Goal: Task Accomplishment & Management: Use online tool/utility

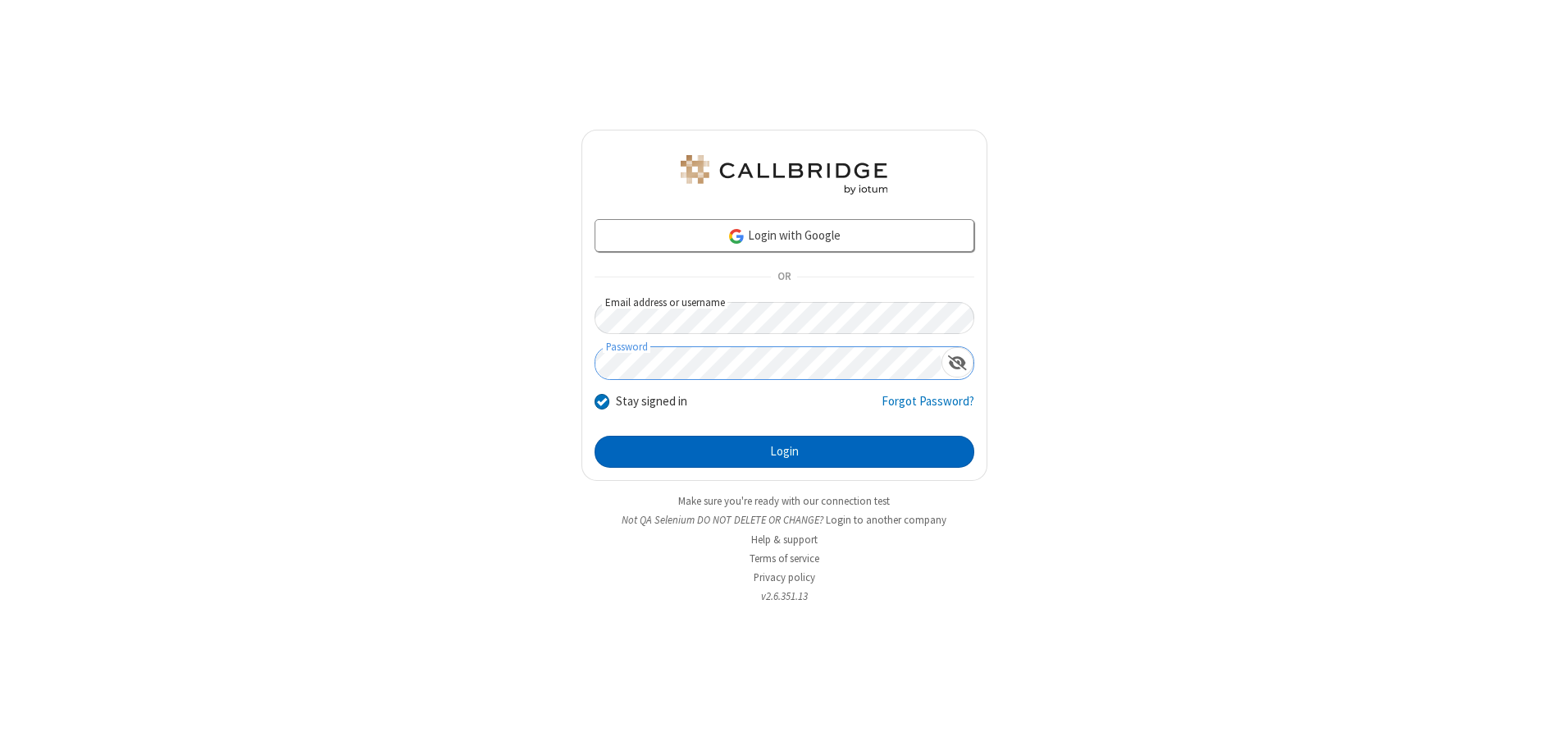
click at [784, 451] on button "Login" at bounding box center [784, 452] width 380 height 33
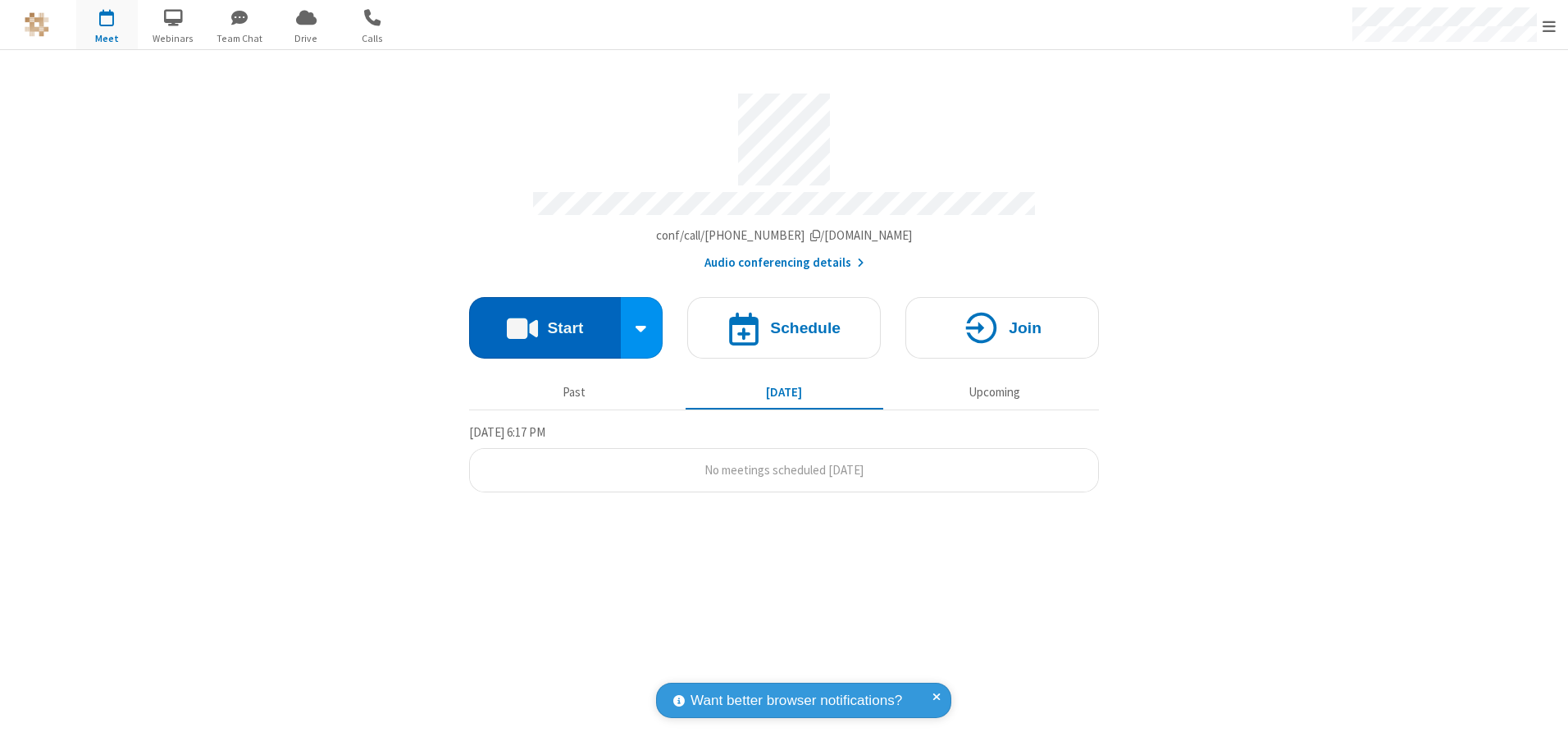
click at [545, 322] on button "Start" at bounding box center [545, 327] width 152 height 62
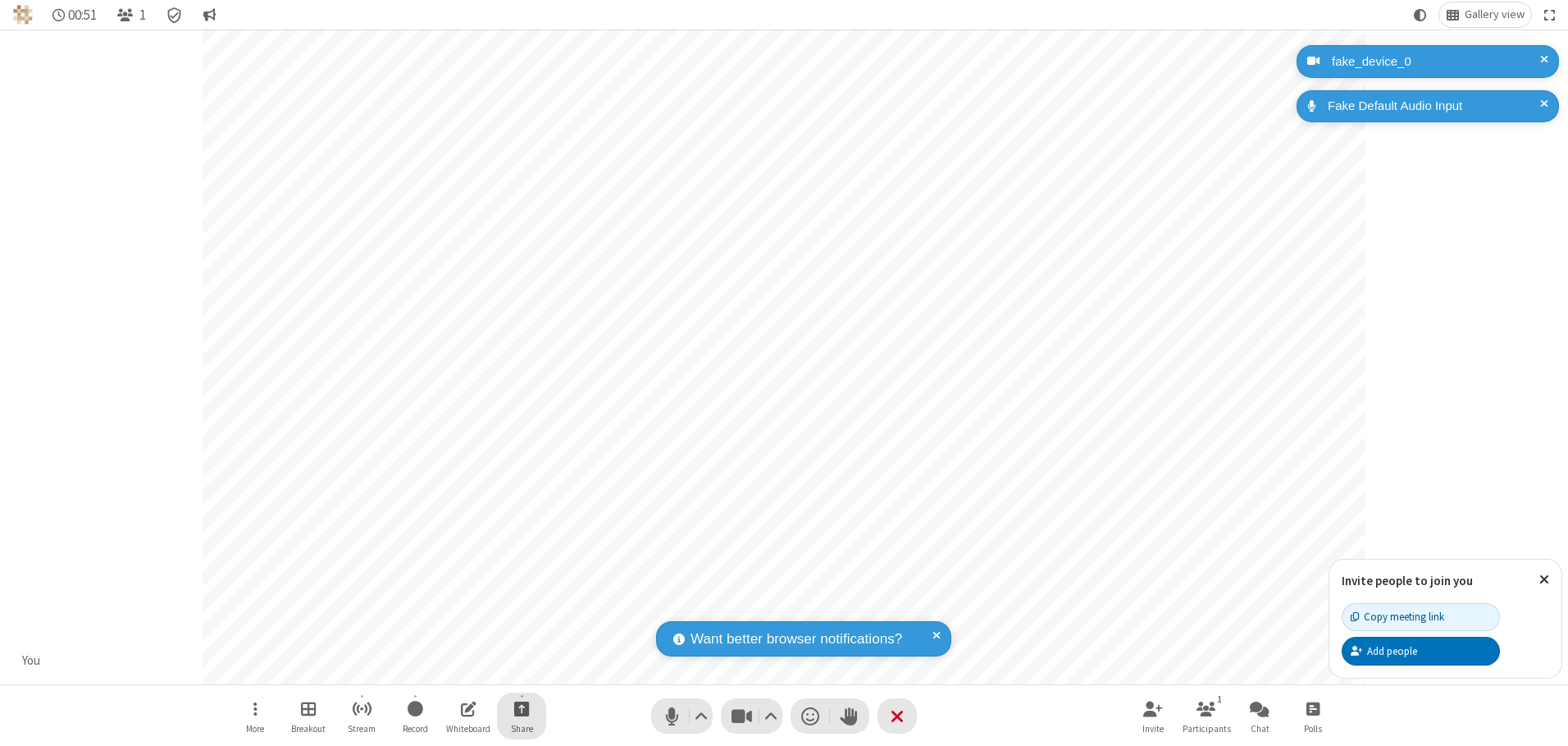
click at [522, 708] on span "Start sharing" at bounding box center [522, 708] width 16 height 21
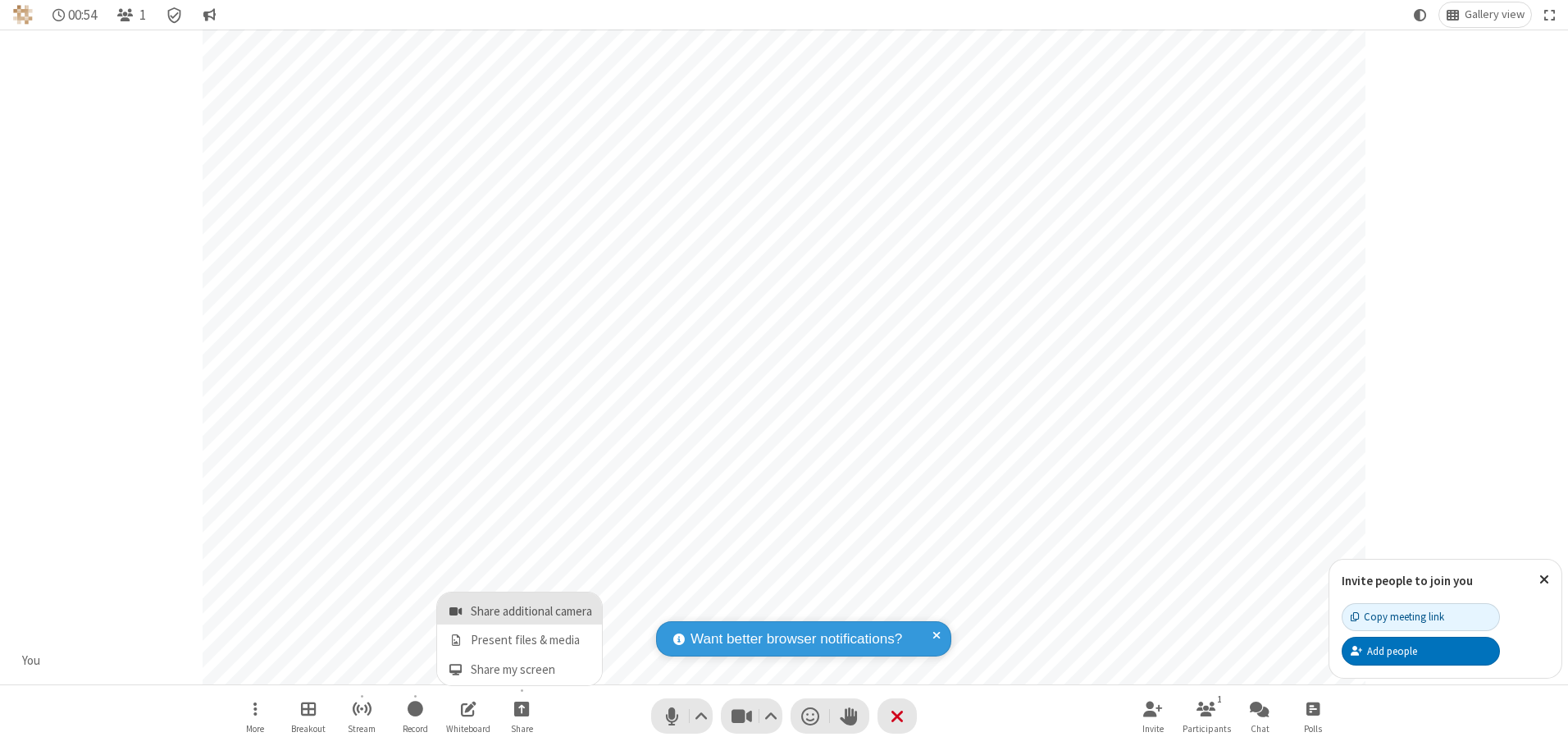
click at [521, 608] on span "Share additional camera" at bounding box center [532, 611] width 121 height 14
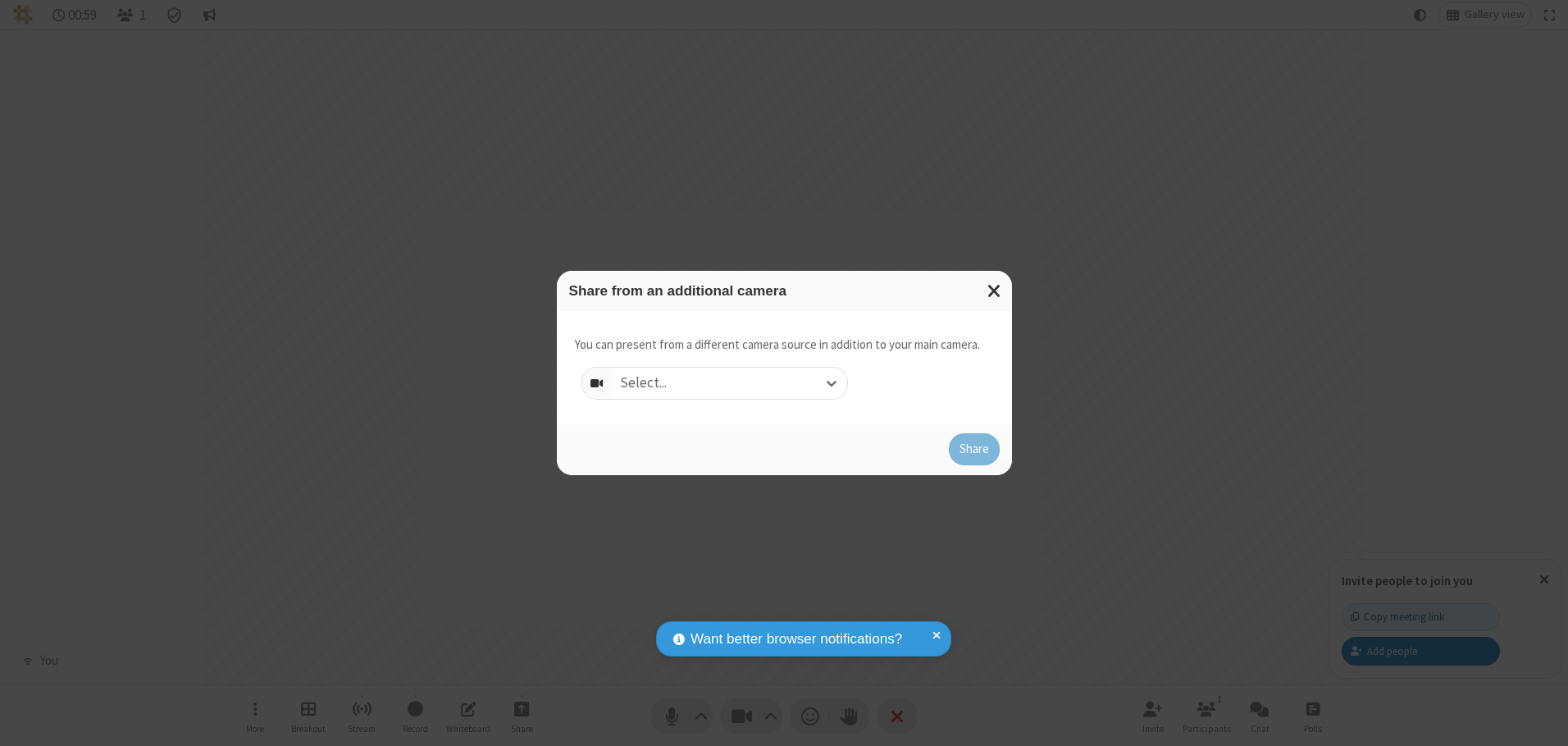
click at [729, 382] on div "Select..." at bounding box center [729, 383] width 235 height 31
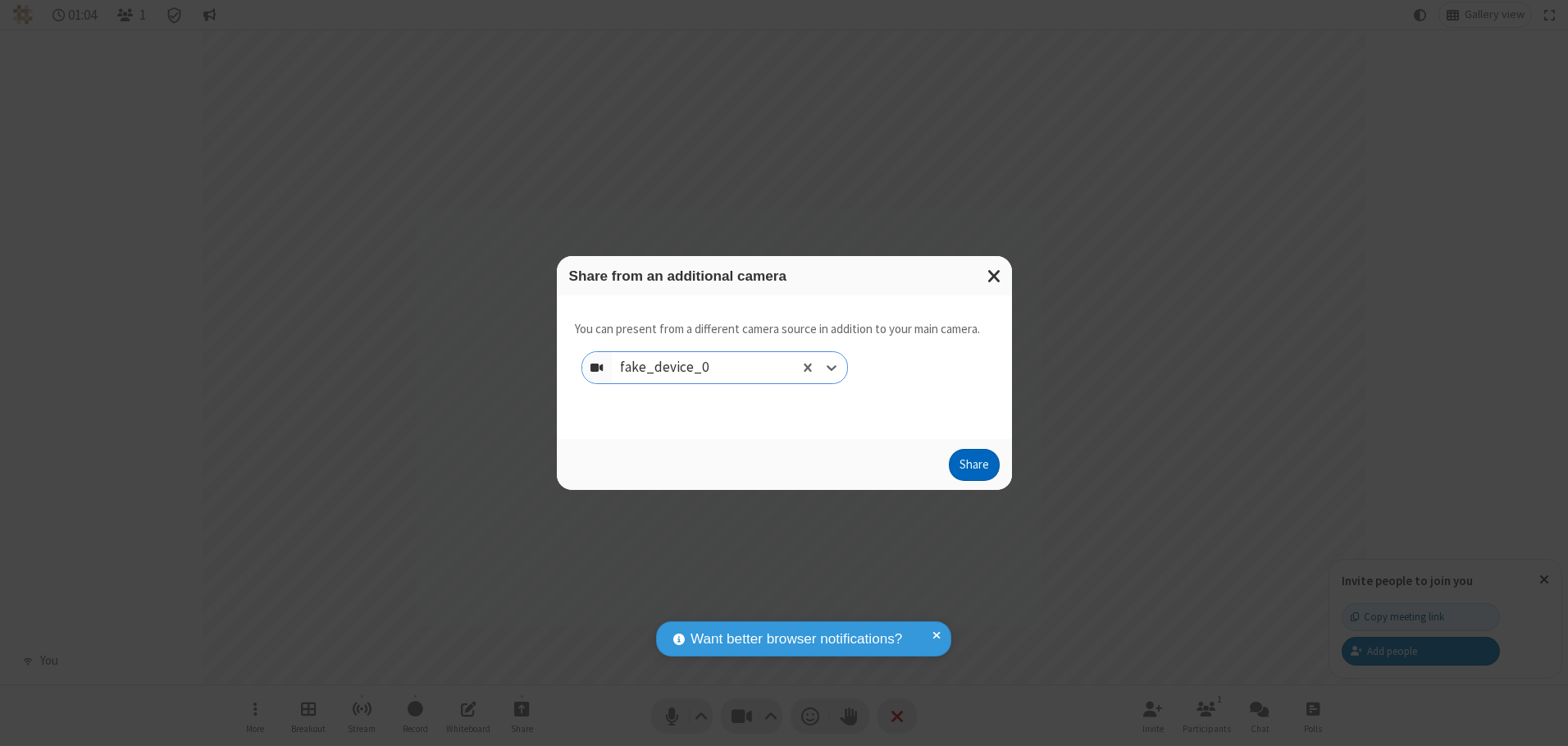
click at [974, 469] on button "Share" at bounding box center [975, 465] width 51 height 33
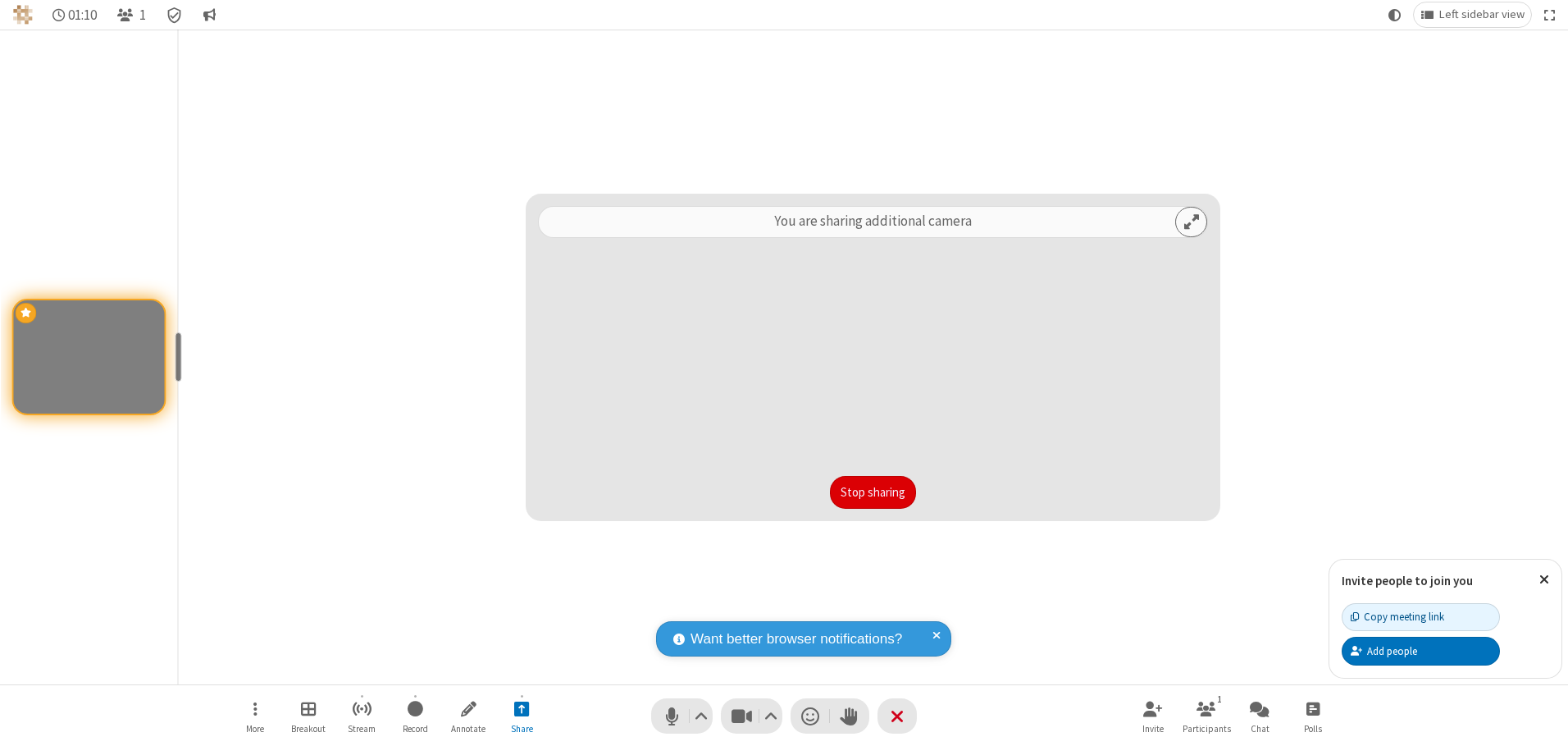
click at [873, 492] on button "Stop sharing" at bounding box center [873, 492] width 86 height 33
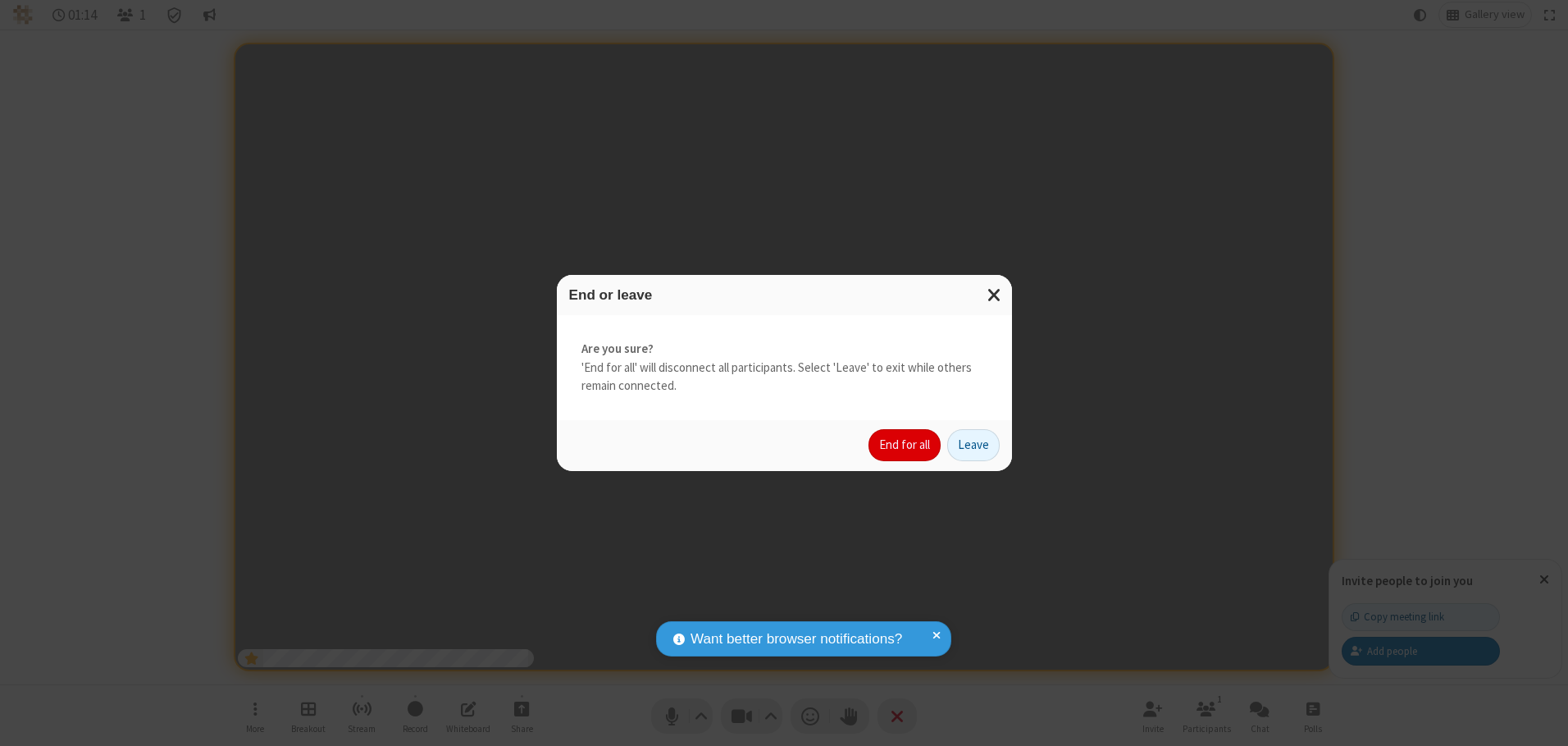
click at [906, 445] on button "End for all" at bounding box center [905, 446] width 72 height 33
